Goal: Navigation & Orientation: Find specific page/section

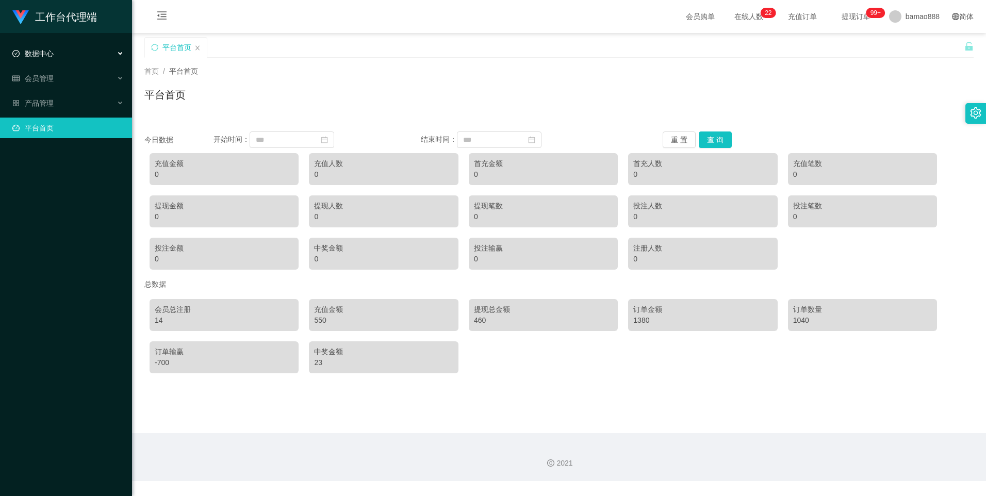
click at [70, 49] on div "数据中心" at bounding box center [66, 53] width 132 height 21
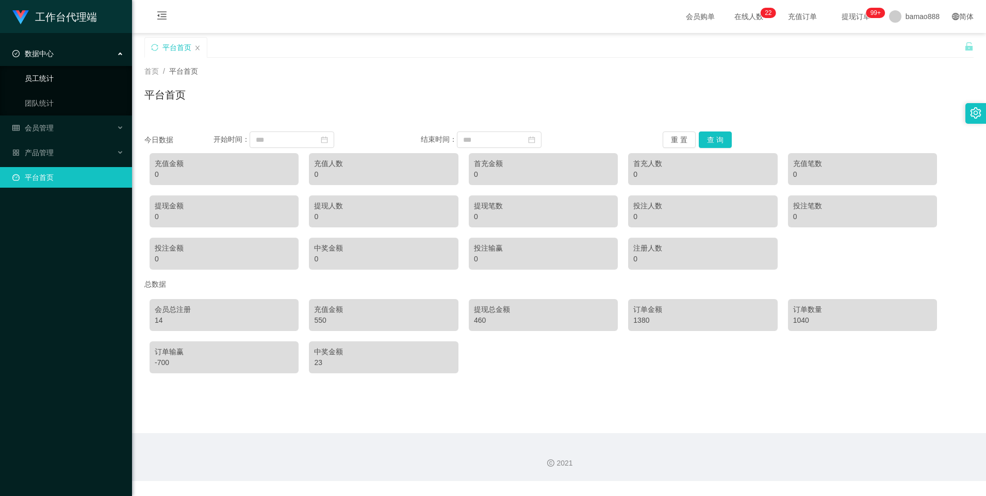
click at [65, 77] on link "员工统计" at bounding box center [74, 78] width 99 height 21
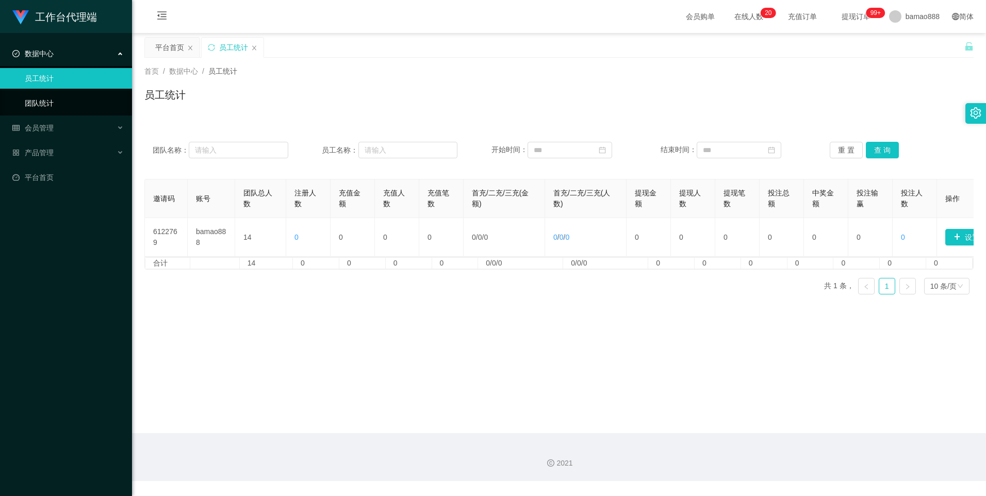
click at [58, 98] on link "团队统计" at bounding box center [74, 103] width 99 height 21
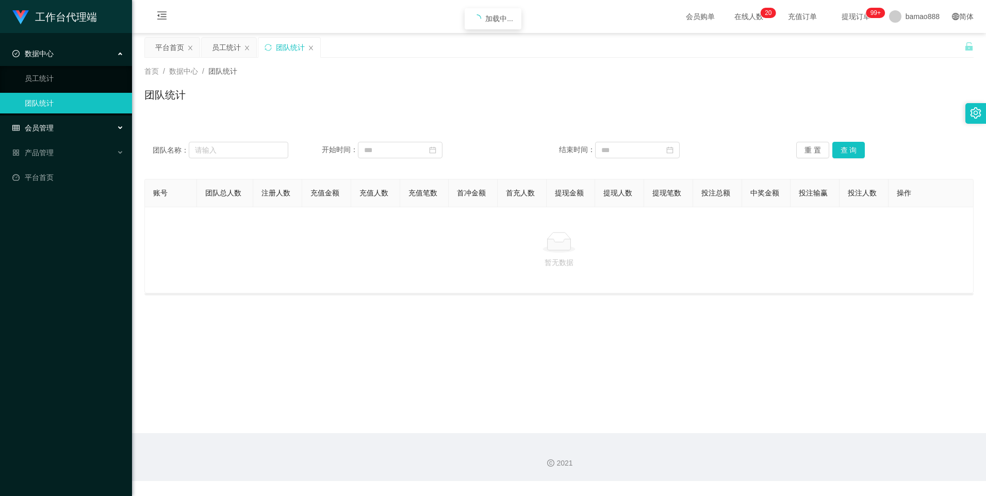
click at [55, 128] on div "会员管理" at bounding box center [66, 128] width 132 height 21
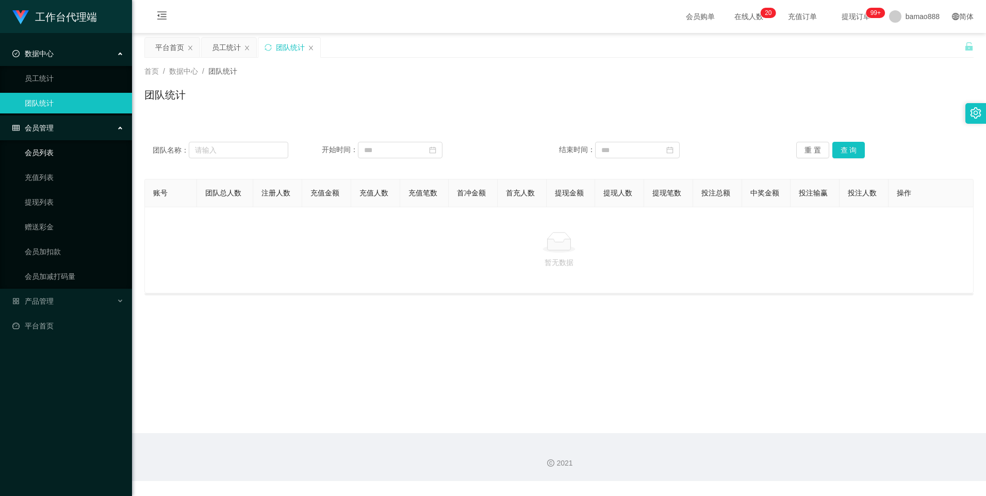
click at [45, 147] on link "会员列表" at bounding box center [74, 152] width 99 height 21
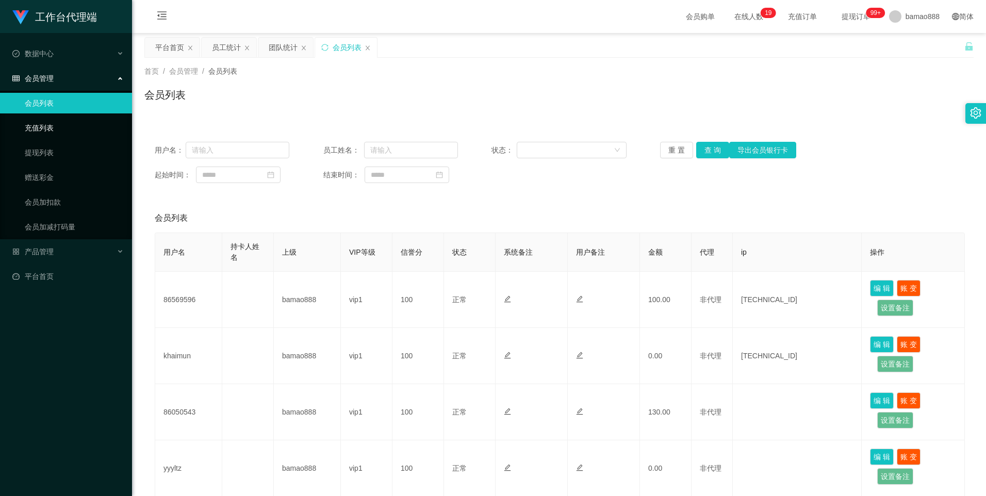
click at [55, 137] on link "充值列表" at bounding box center [74, 128] width 99 height 21
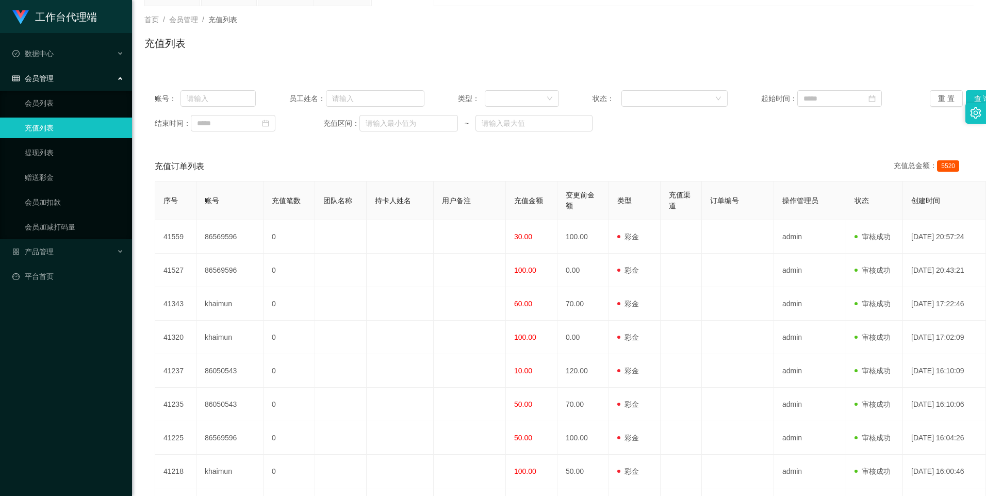
scroll to position [103, 0]
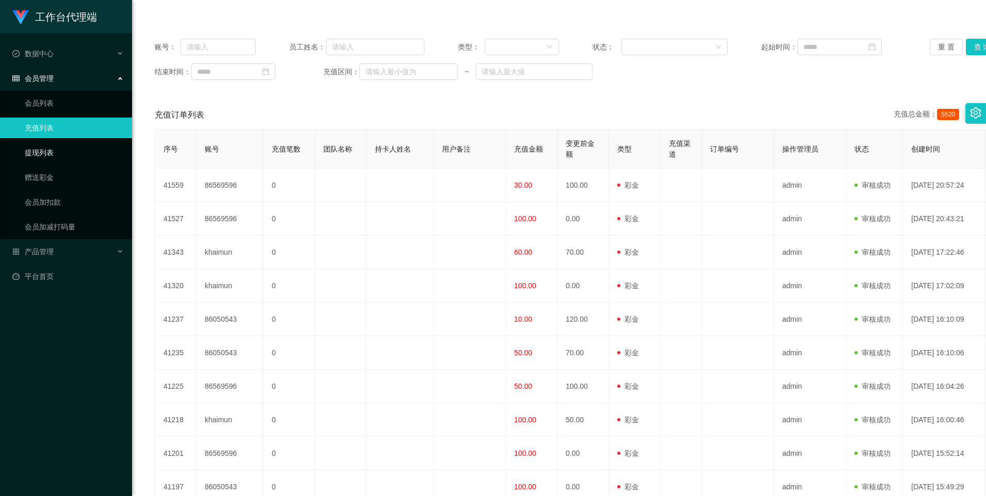
click at [50, 153] on link "提现列表" at bounding box center [74, 152] width 99 height 21
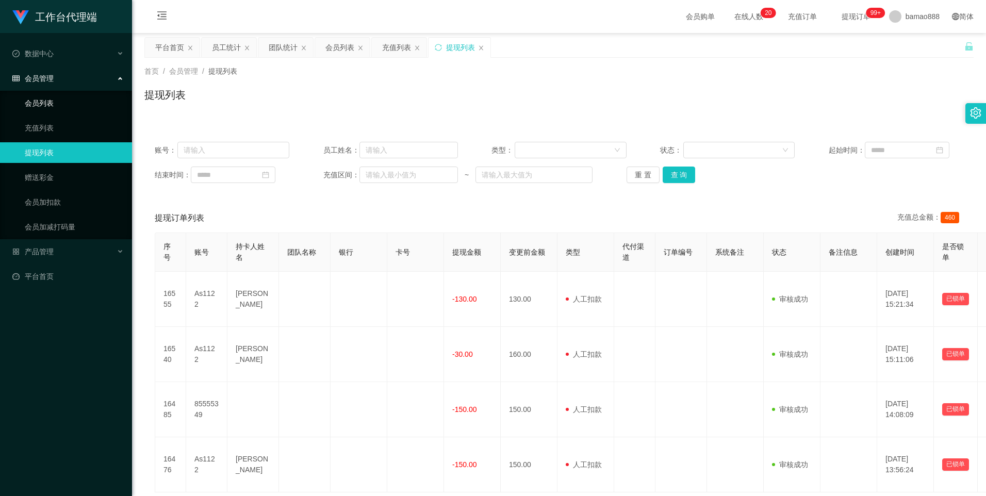
click at [51, 104] on link "会员列表" at bounding box center [74, 103] width 99 height 21
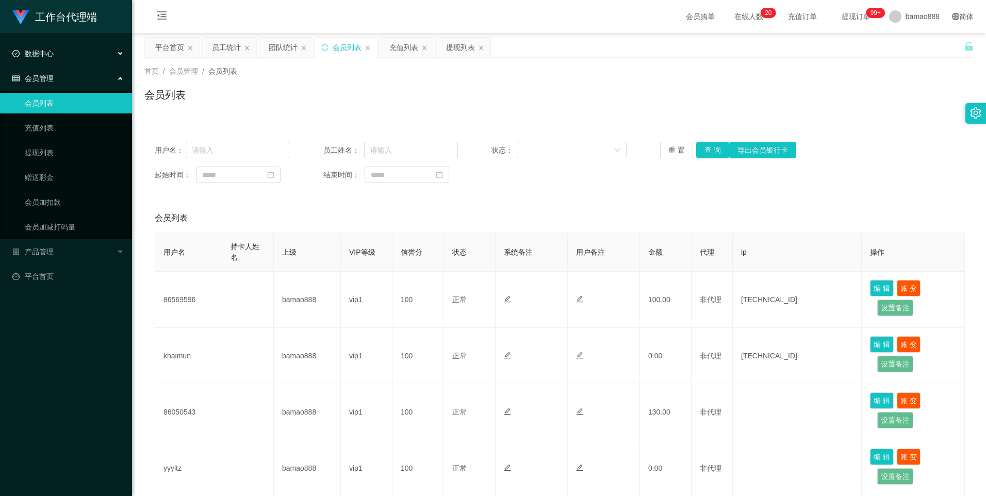
click at [71, 56] on div "数据中心" at bounding box center [66, 53] width 132 height 21
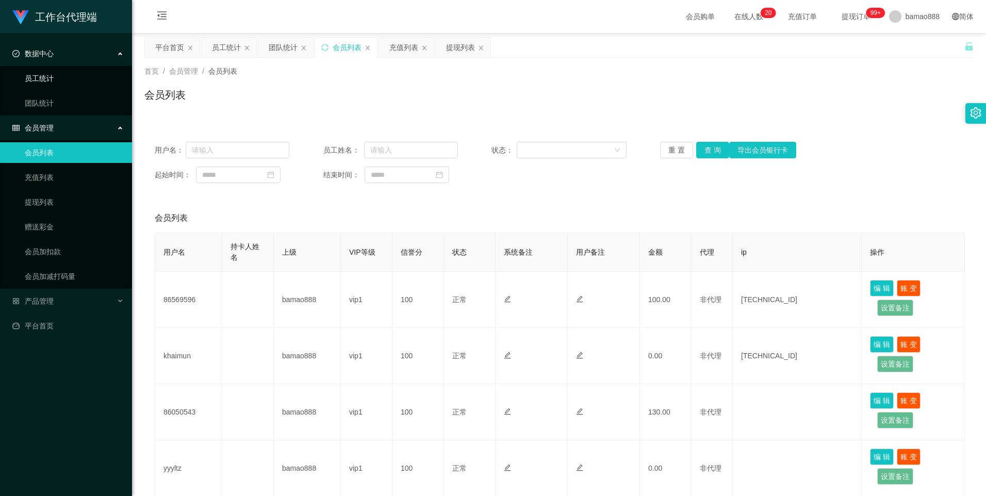
click at [77, 82] on link "员工统计" at bounding box center [74, 78] width 99 height 21
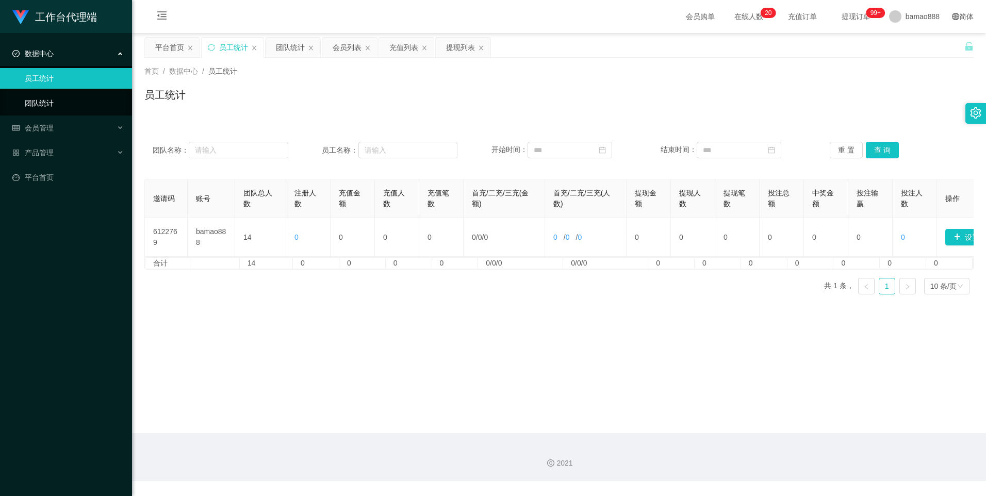
click at [65, 98] on link "团队统计" at bounding box center [74, 103] width 99 height 21
